Goal: Entertainment & Leisure: Consume media (video, audio)

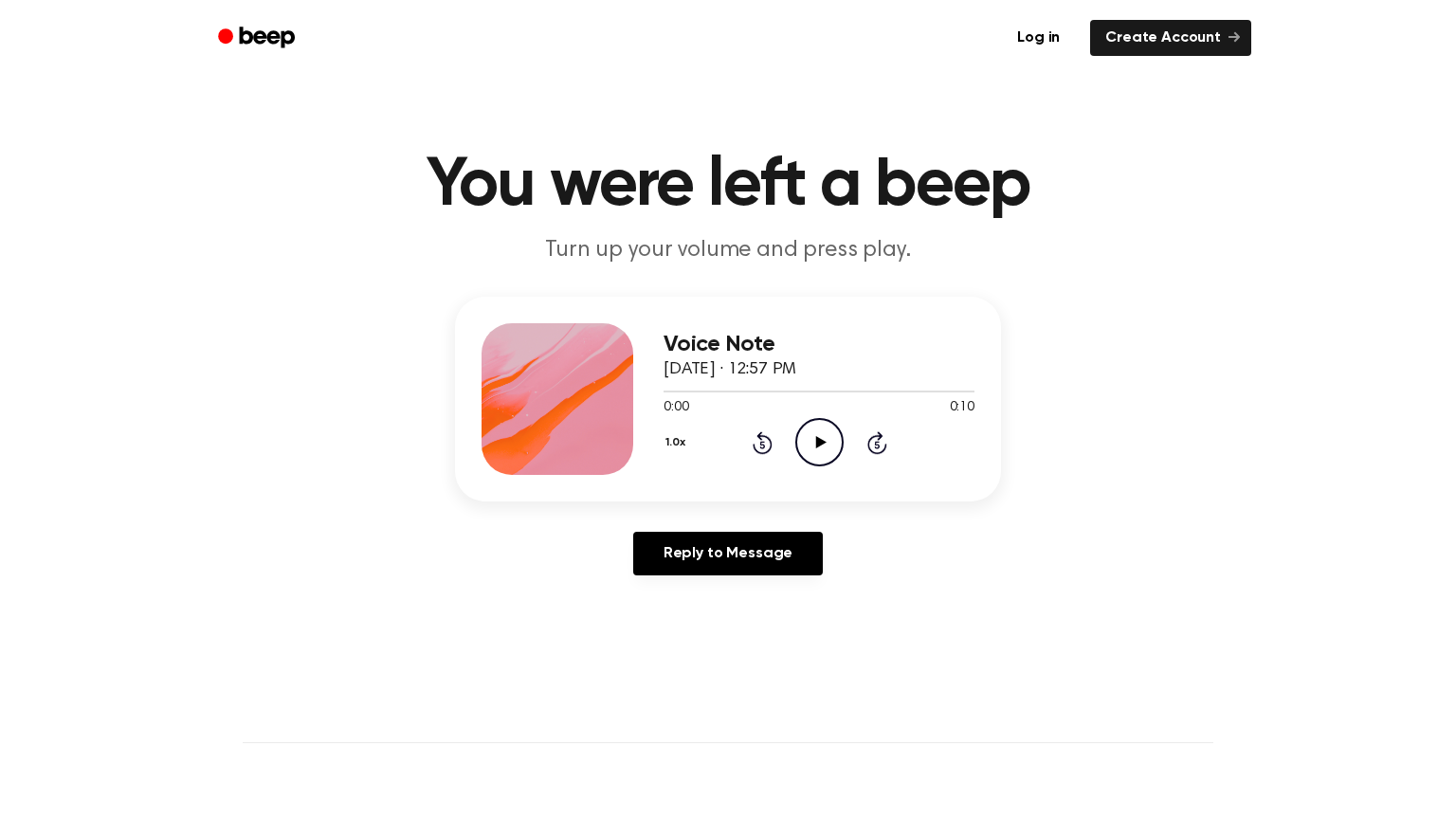
click at [820, 444] on icon at bounding box center [820, 442] width 11 height 12
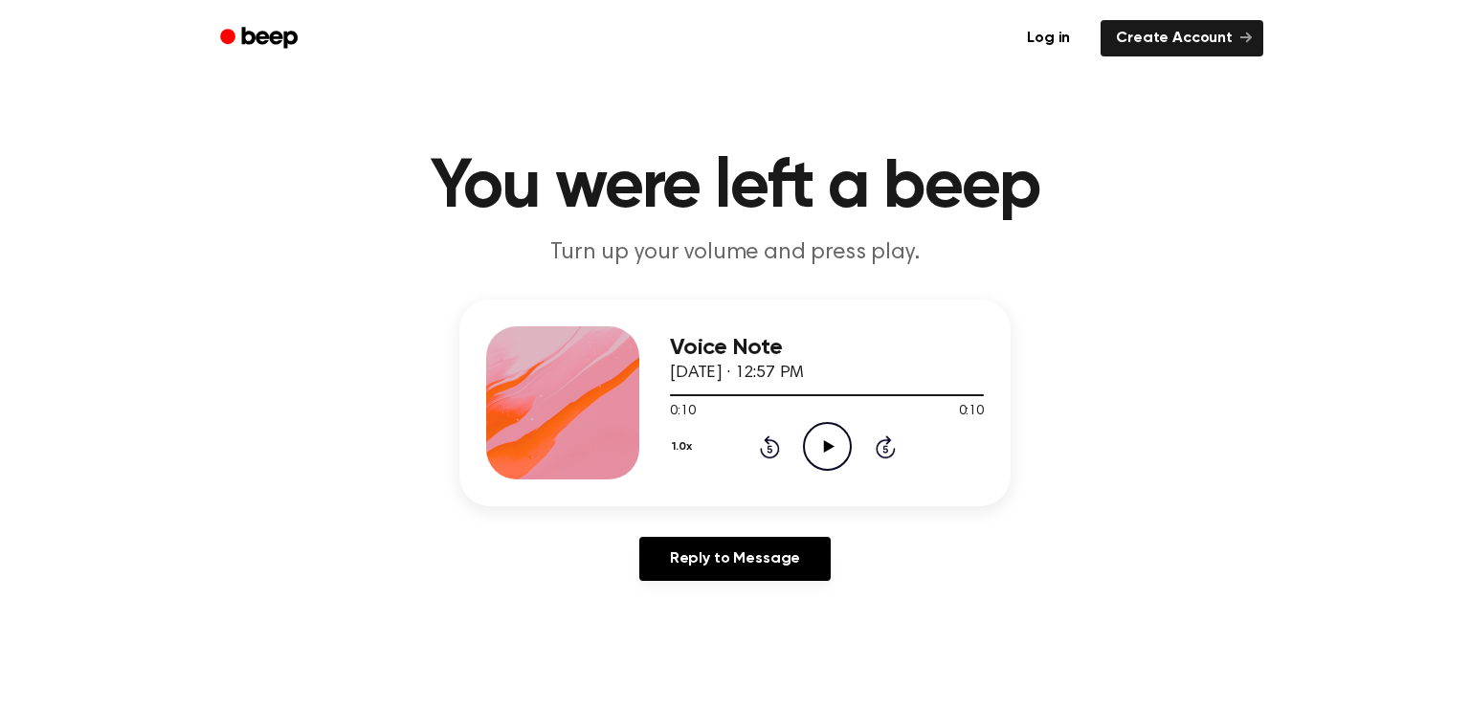
click at [815, 450] on icon "Play Audio" at bounding box center [827, 446] width 49 height 49
click at [818, 438] on icon "Play Audio" at bounding box center [827, 446] width 49 height 49
click at [825, 434] on icon "Play Audio" at bounding box center [827, 446] width 49 height 49
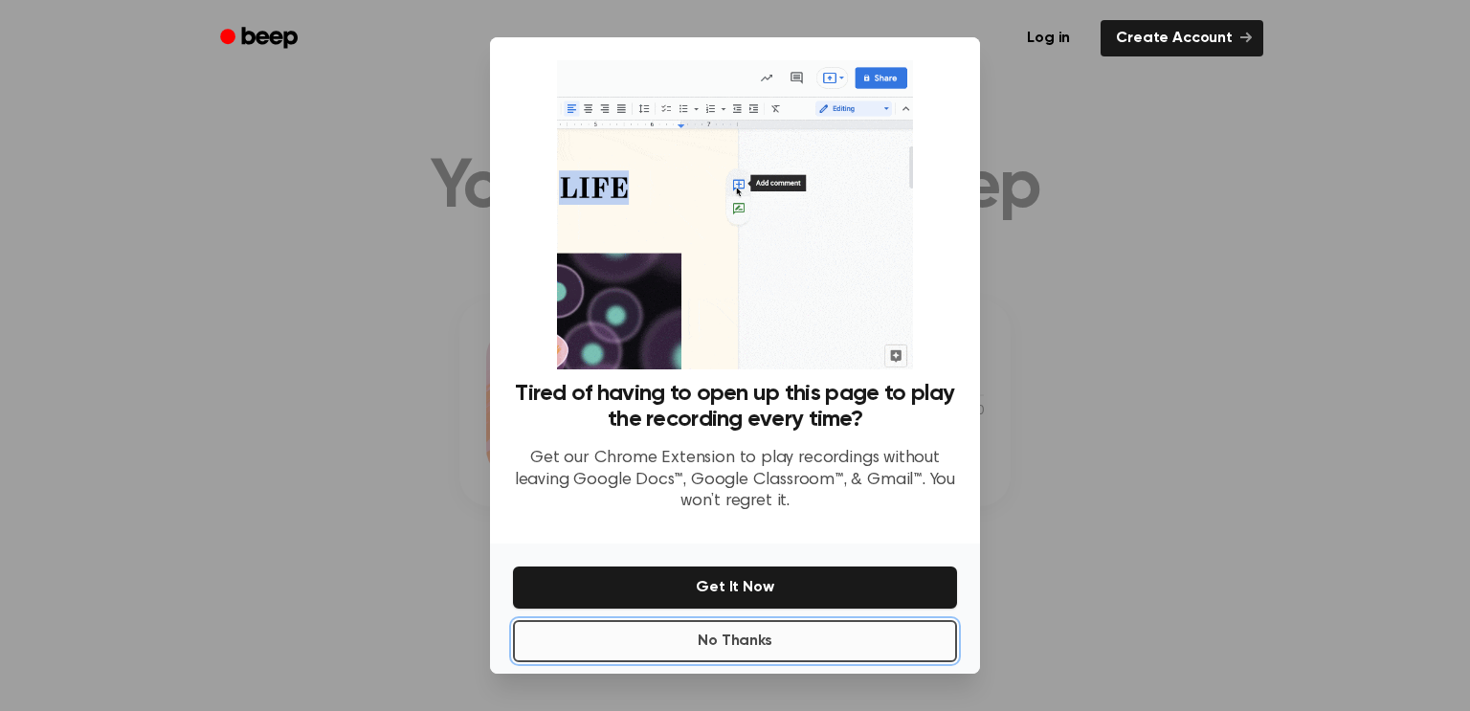
click at [791, 648] on button "No Thanks" at bounding box center [735, 641] width 444 height 42
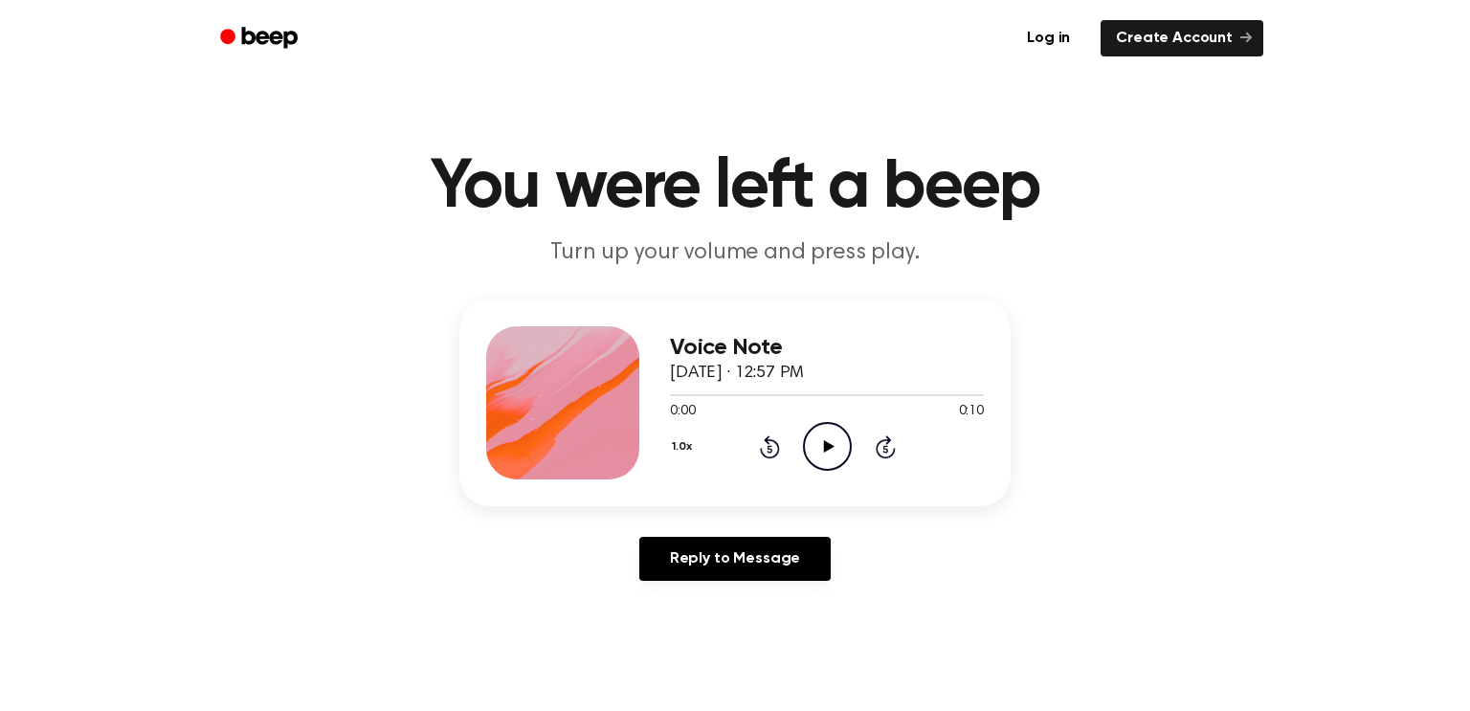
click at [829, 432] on icon "Play Audio" at bounding box center [827, 446] width 49 height 49
click at [817, 456] on icon "Play Audio" at bounding box center [827, 446] width 49 height 49
click at [818, 435] on icon "Play Audio" at bounding box center [827, 446] width 49 height 49
click at [840, 444] on icon "Play Audio" at bounding box center [827, 446] width 49 height 49
click at [821, 444] on icon "Play Audio" at bounding box center [827, 446] width 49 height 49
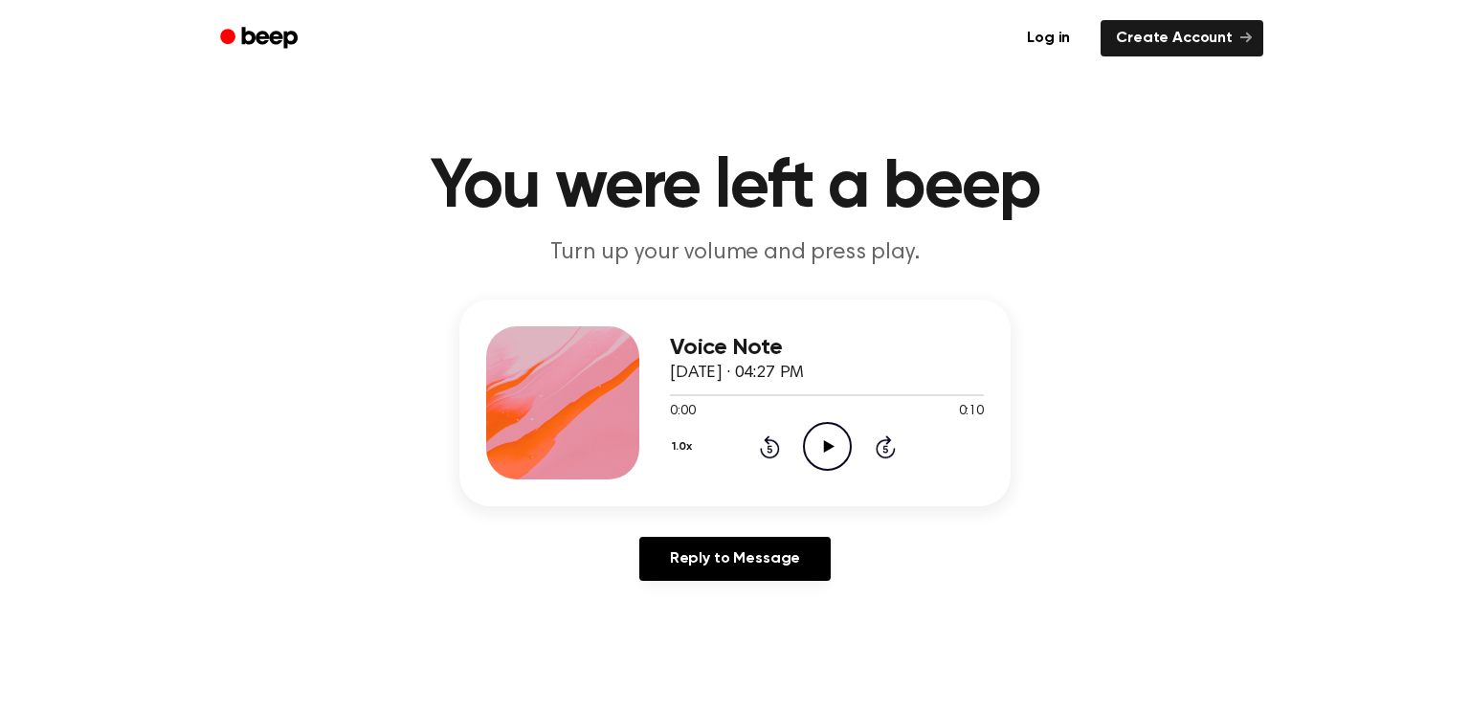
click at [824, 441] on icon at bounding box center [828, 446] width 11 height 12
click at [841, 441] on icon "Play Audio" at bounding box center [827, 446] width 49 height 49
click at [841, 441] on icon "Pause Audio" at bounding box center [827, 446] width 49 height 49
click at [841, 441] on icon "Play Audio" at bounding box center [827, 446] width 49 height 49
drag, startPoint x: 779, startPoint y: 395, endPoint x: 690, endPoint y: 395, distance: 89.0
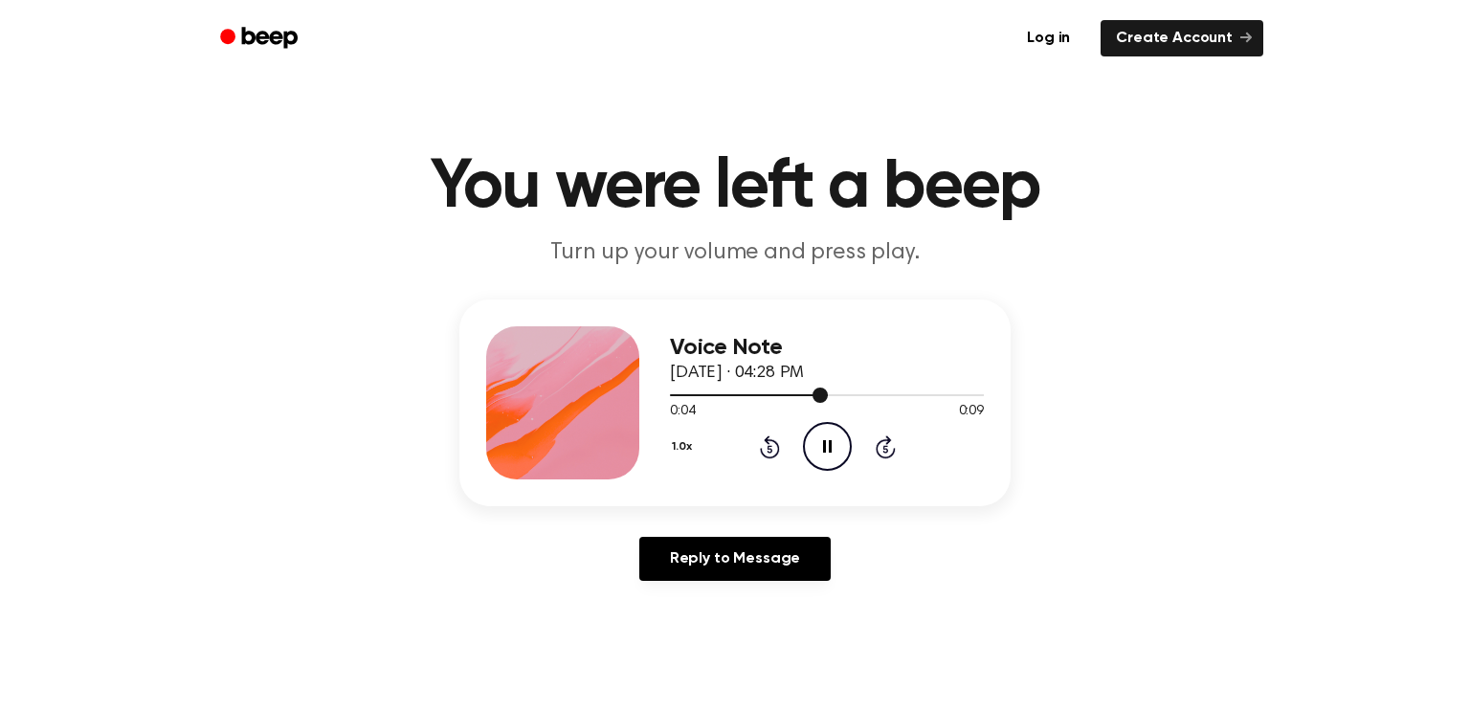
click at [690, 395] on div at bounding box center [749, 395] width 158 height 2
click at [675, 398] on div at bounding box center [827, 394] width 314 height 15
click at [816, 445] on icon "Pause Audio" at bounding box center [827, 446] width 49 height 49
drag, startPoint x: 699, startPoint y: 393, endPoint x: 676, endPoint y: 396, distance: 23.1
click at [676, 396] on div at bounding box center [685, 395] width 31 height 2
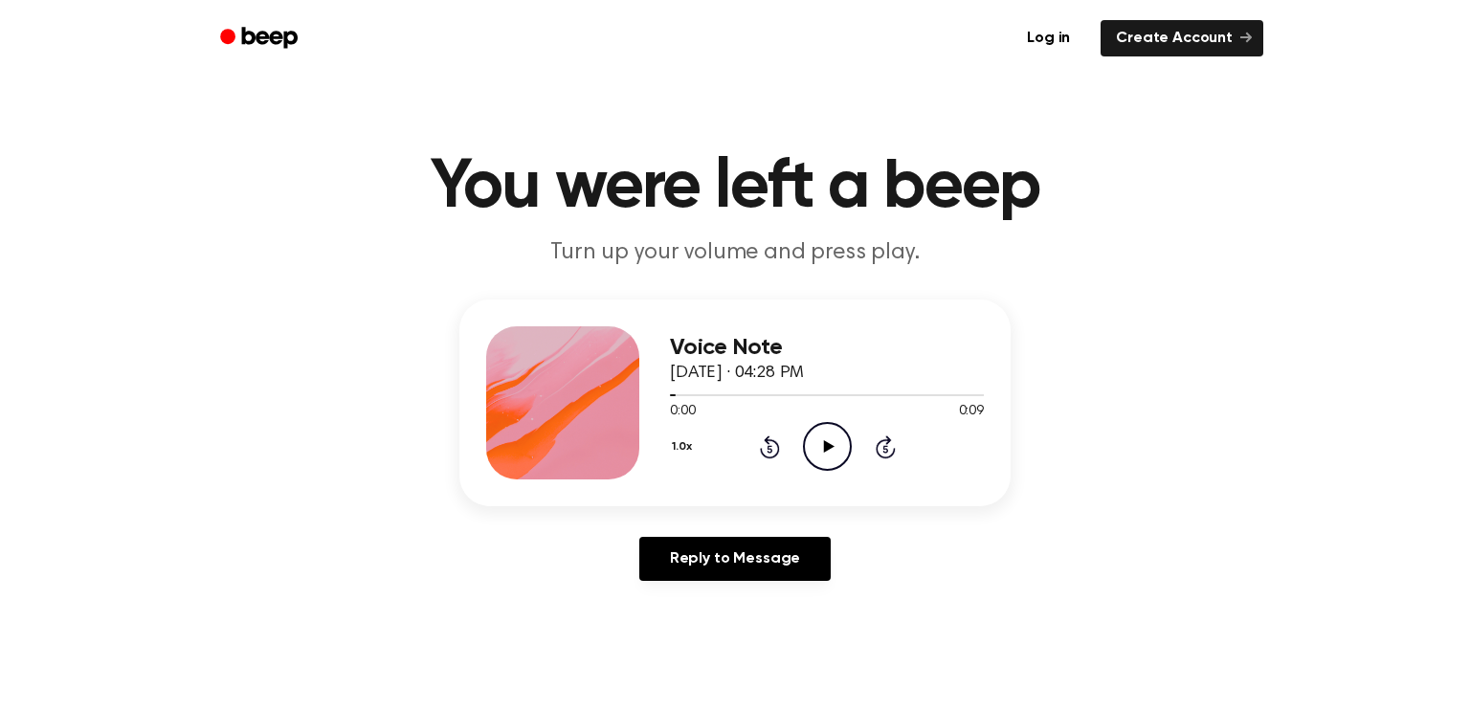
click at [823, 441] on icon at bounding box center [828, 446] width 11 height 12
click at [822, 452] on icon "Play Audio" at bounding box center [827, 446] width 49 height 49
click at [812, 440] on icon "Play Audio" at bounding box center [827, 446] width 49 height 49
click at [828, 450] on icon "Play Audio" at bounding box center [827, 446] width 49 height 49
click at [821, 436] on icon "Play Audio" at bounding box center [827, 446] width 49 height 49
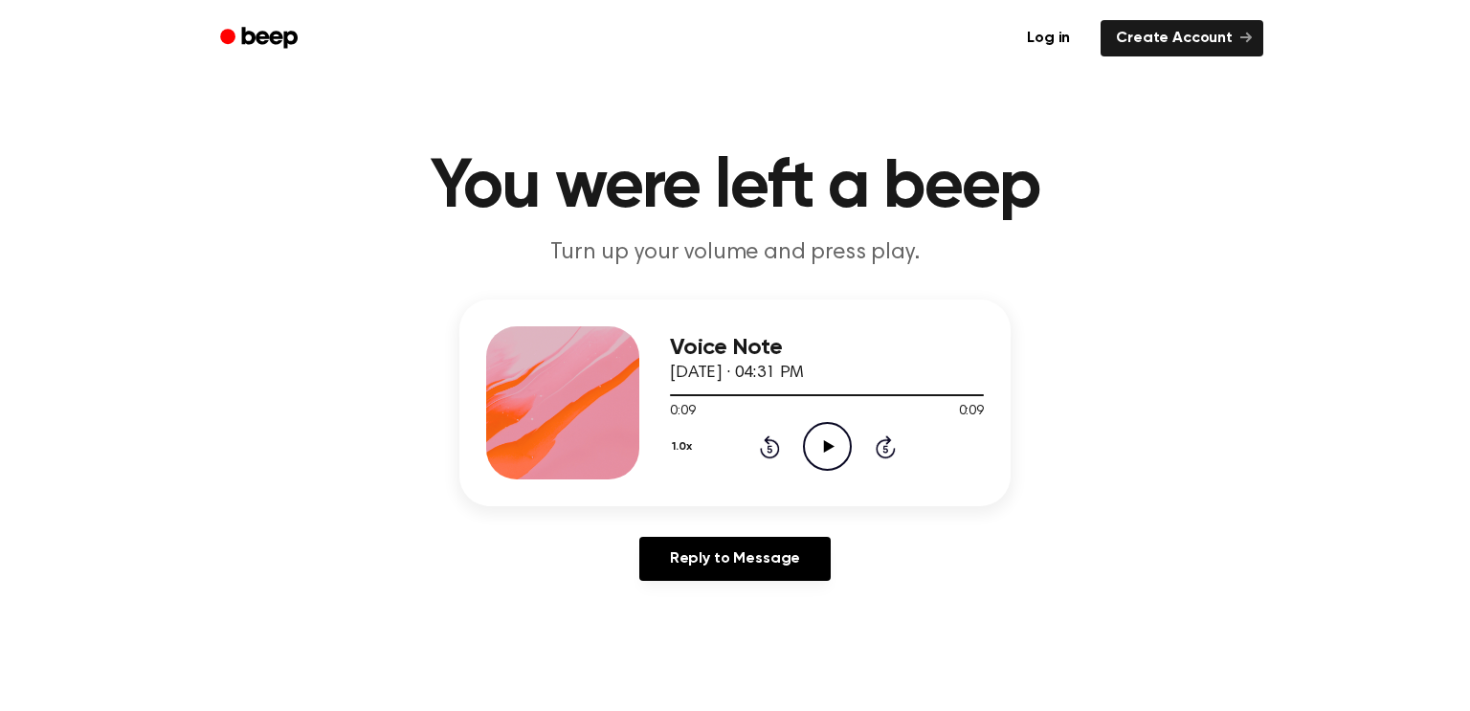
click at [826, 431] on icon "Play Audio" at bounding box center [827, 446] width 49 height 49
click at [675, 394] on div at bounding box center [819, 395] width 298 height 2
click at [825, 440] on icon at bounding box center [827, 446] width 9 height 12
click at [824, 441] on icon at bounding box center [828, 446] width 11 height 12
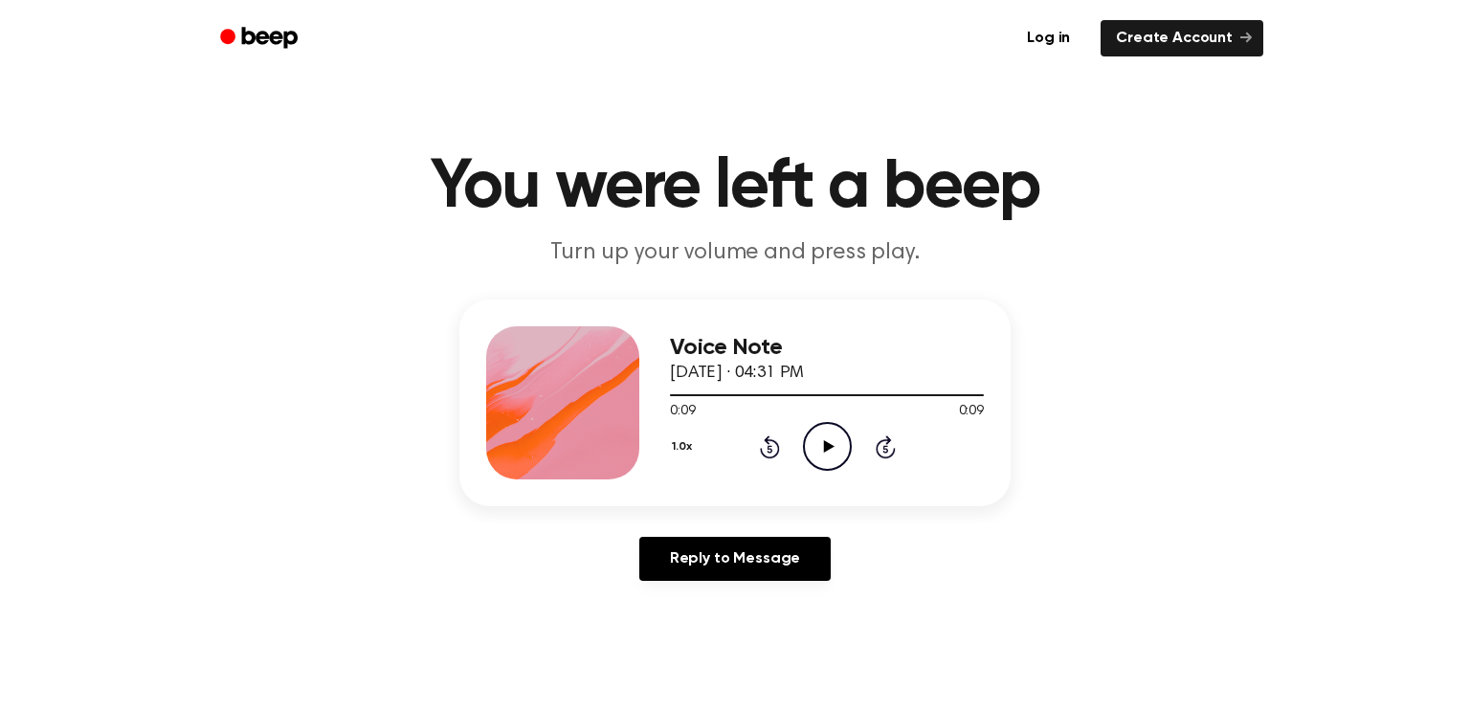
click at [822, 442] on icon "Play Audio" at bounding box center [827, 446] width 49 height 49
click at [820, 452] on icon "Play Audio" at bounding box center [827, 446] width 49 height 49
click at [807, 446] on icon "Play Audio" at bounding box center [827, 446] width 49 height 49
click at [840, 436] on icon "Play Audio" at bounding box center [827, 446] width 49 height 49
click at [811, 434] on icon "Play Audio" at bounding box center [827, 446] width 49 height 49
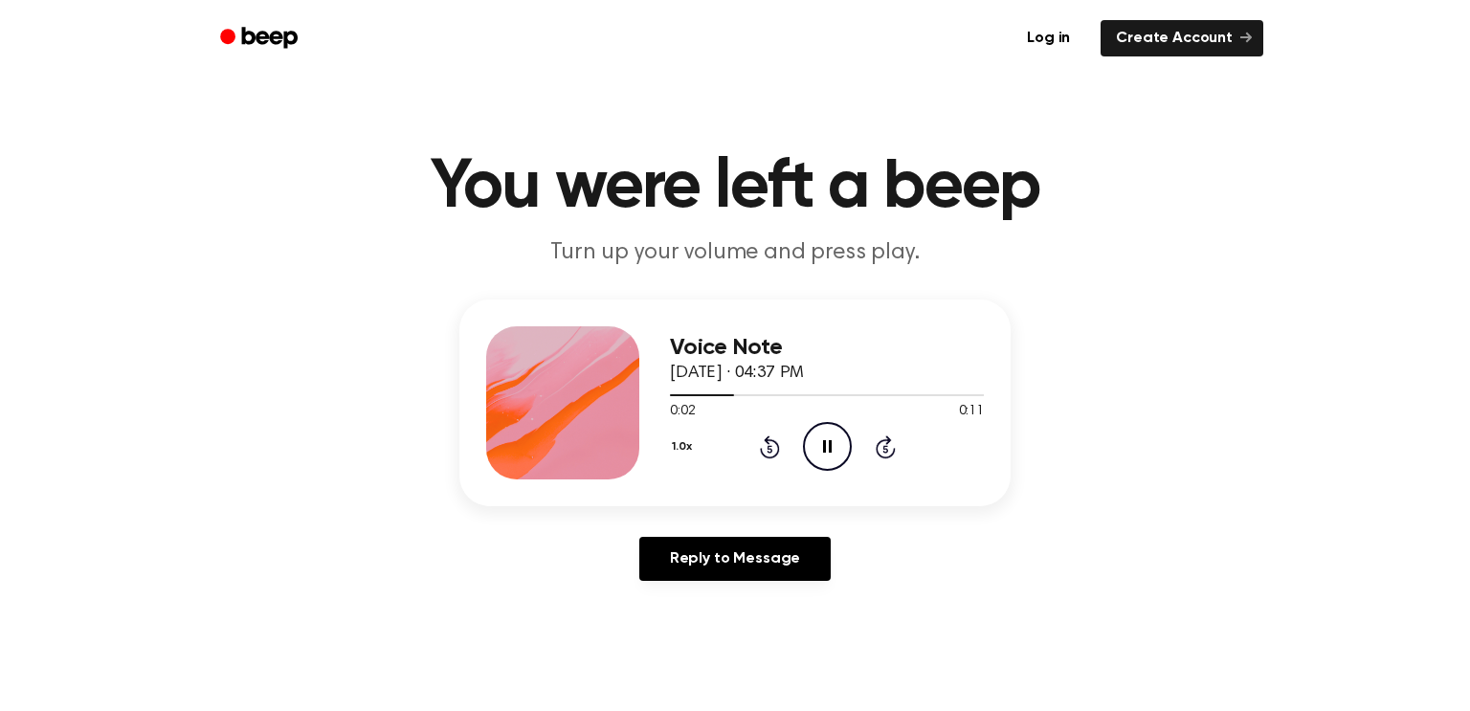
click at [794, 434] on div "1.0x Rewind 5 seconds Pause Audio Skip 5 seconds" at bounding box center [827, 446] width 314 height 49
click at [813, 436] on icon "Pause Audio" at bounding box center [827, 446] width 49 height 49
click at [812, 435] on icon "Play Audio" at bounding box center [827, 446] width 49 height 49
drag, startPoint x: 730, startPoint y: 392, endPoint x: 653, endPoint y: 397, distance: 77.7
click at [653, 397] on div "Voice Note October 2, 2025 · 04:37 PM 0:03 0:11 Your browser does not support t…" at bounding box center [734, 403] width 551 height 207
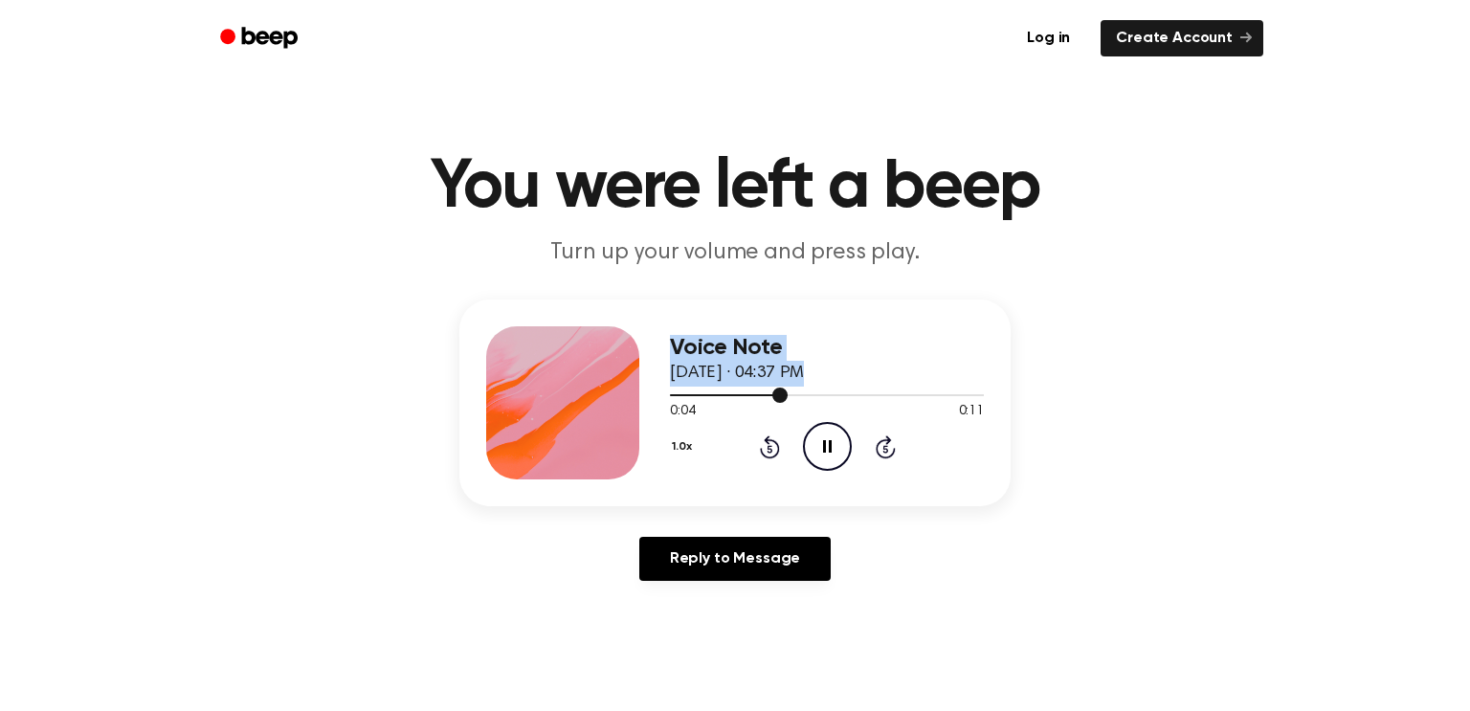
click at [676, 398] on div at bounding box center [827, 394] width 314 height 15
click at [812, 445] on icon "Play Audio" at bounding box center [827, 446] width 49 height 49
click at [820, 439] on icon "Play Audio" at bounding box center [827, 446] width 49 height 49
click at [814, 448] on icon "Play Audio" at bounding box center [827, 446] width 49 height 49
click at [805, 453] on icon "Play Audio" at bounding box center [827, 446] width 49 height 49
